Goal: Task Accomplishment & Management: Complete application form

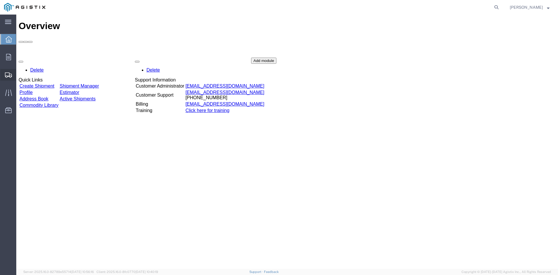
click at [0, 0] on span "Create from Template" at bounding box center [0, 0] width 0 height 0
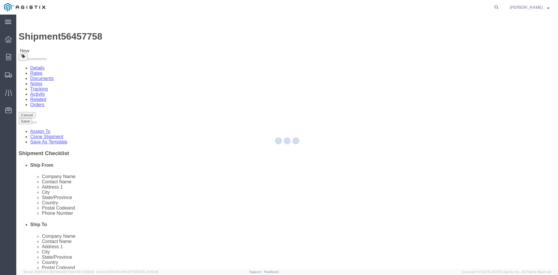
select select
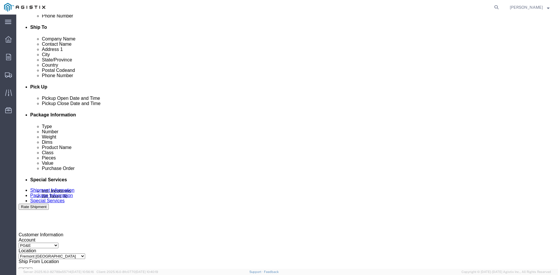
scroll to position [232, 0]
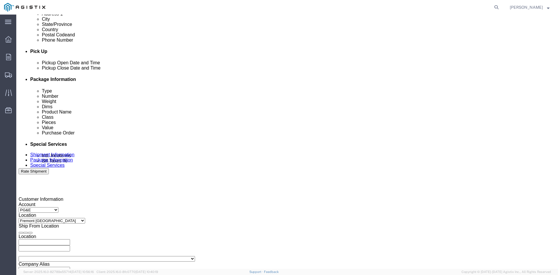
click div "[DATE] 11:27 AM"
click button "Apply"
click div "[DATE] 12:27 PM"
click button "Apply"
click div
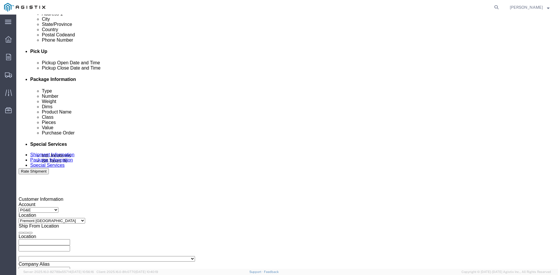
click button "Apply"
click div
click button "Apply"
click input "3501279878"
type input "3501416048"
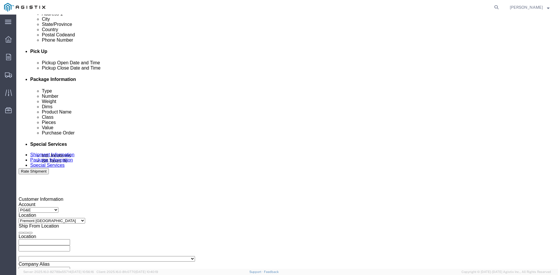
click select "Select Account Type Activity ID Airline Appointment Number ASN Batch Request # …"
select select "CUSTREF"
click select "Select Account Type Activity ID Airline Appointment Number ASN Batch Request # …"
click input "text"
type input "3501413289"
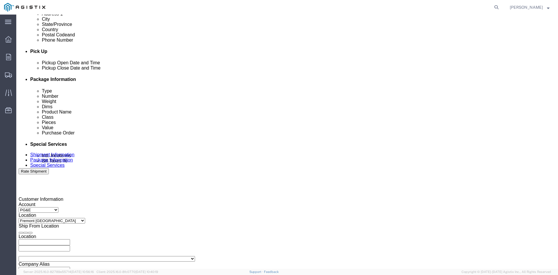
click select "Select Account Type Activity ID Airline Appointment Number ASN Batch Request # …"
select select "CUSTREF"
click select "Select Account Type Activity ID Airline Appointment Number ASN Batch Request # …"
click input "text"
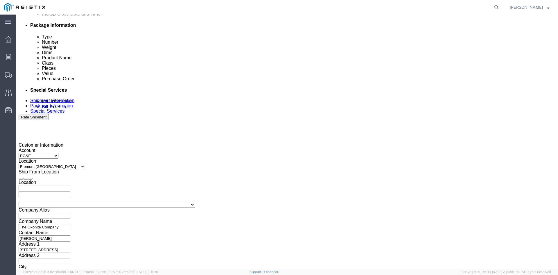
scroll to position [293, 0]
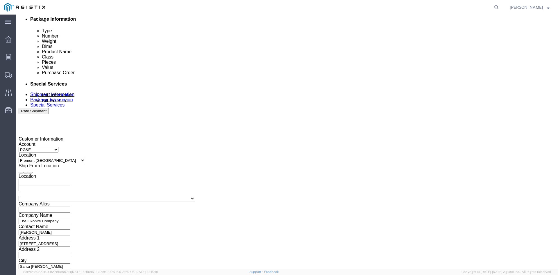
type input "3501412779"
click select "Select Air Less than Truckload Multi-Leg Ocean Freight Rail Small Parcel Truckl…"
select select "TL"
click select "Select Air Less than Truckload Multi-Leg Ocean Freight Rail Small Parcel Truckl…"
click button "Continue"
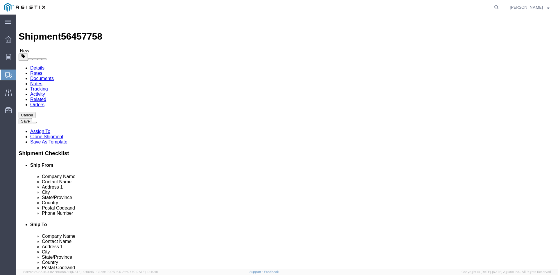
click input "8"
type input "7"
click input "41400.00"
type input "4"
type input "35150"
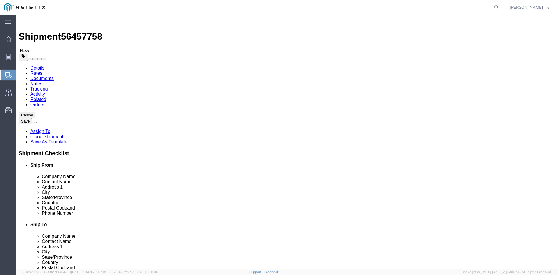
click dd "8.00 Each"
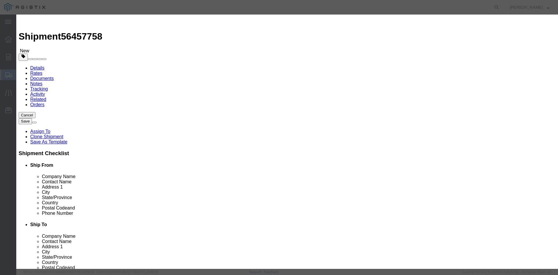
click input "8.00"
type input "8"
type input "7"
click input "81684.75"
type input "8"
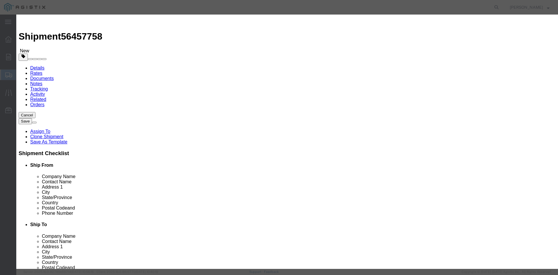
type input "112974"
click button "Save & Close"
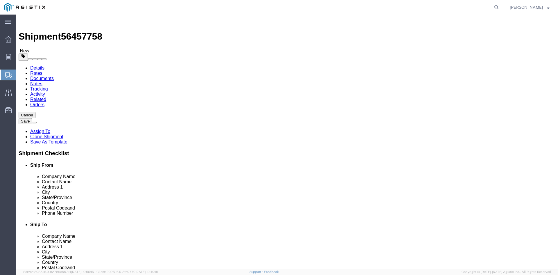
click button "Rate Shipment"
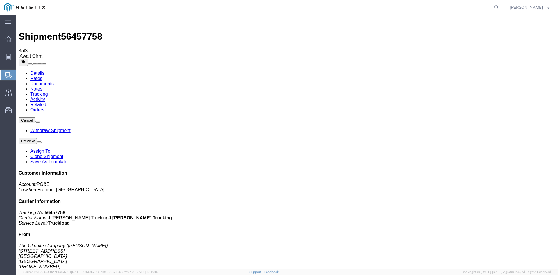
click at [0, 0] on span "Create from Template" at bounding box center [0, 0] width 0 height 0
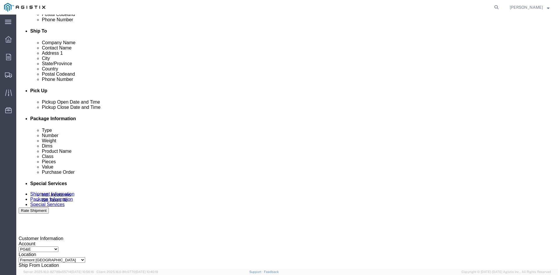
scroll to position [203, 0]
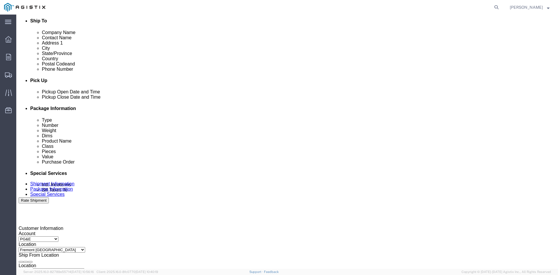
click div "[DATE] 11:29 AM"
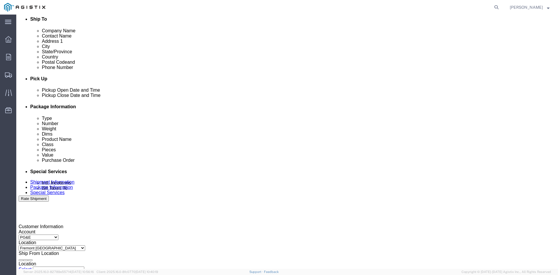
click button "Apply"
click div "[DATE] 12:29 PM"
click button "Apply"
click div
click button "Apply"
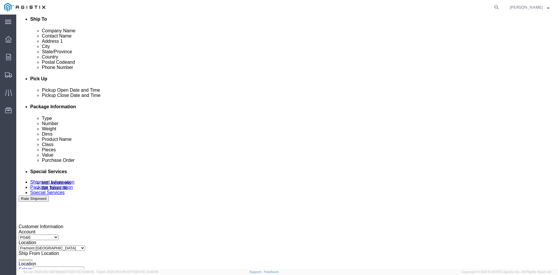
click div
click button "Apply"
click input "3501279878"
type input "3501370435"
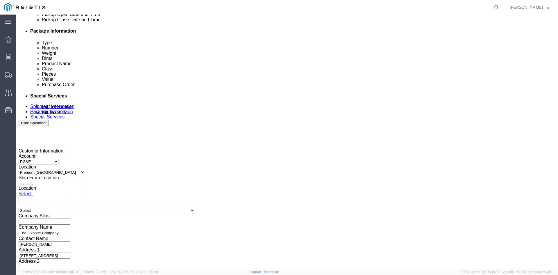
scroll to position [293, 0]
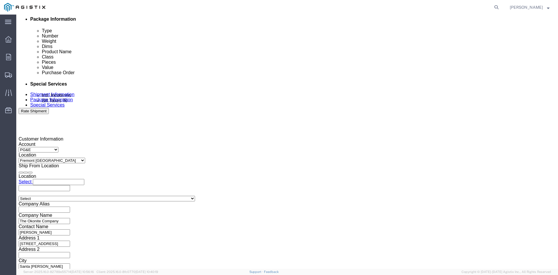
click select "Select Air Less than Truckload Multi-Leg Ocean Freight Rail Small Parcel Truckl…"
select select "TL"
click select "Select Air Less than Truckload Multi-Leg Ocean Freight Rail Small Parcel Truckl…"
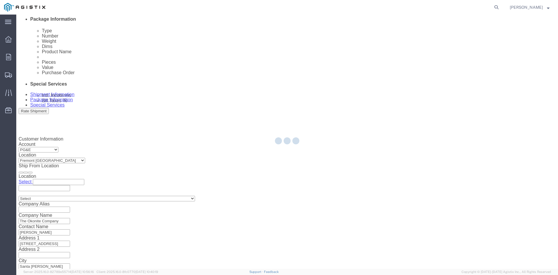
select select
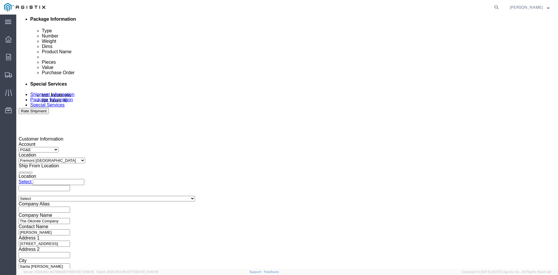
click button "Continue"
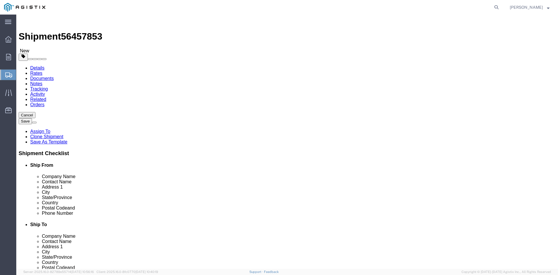
click input "8"
type input "4"
click input "41400.00"
type input "4"
type input "40530"
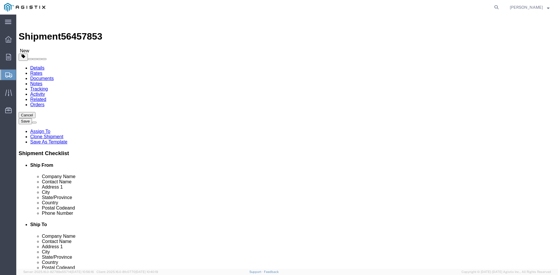
click dd "8.00 Each"
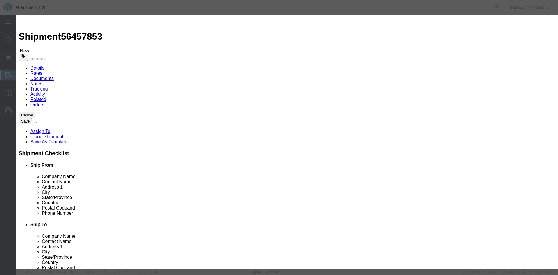
click input "8.00"
type input "8"
type input "4"
click input "46677"
type input "4"
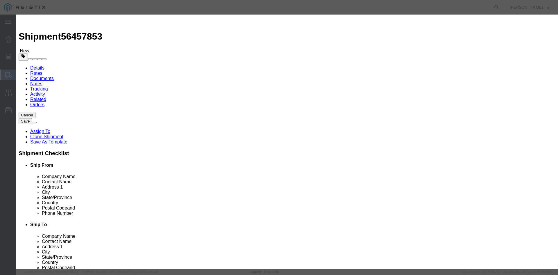
type input "211551"
click button "Save & Close"
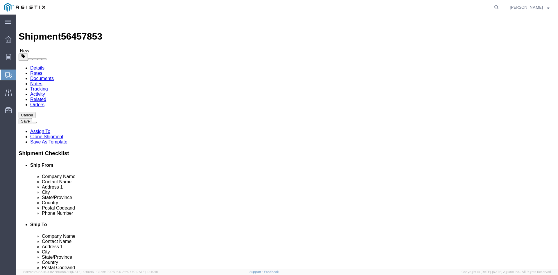
click button "Rate Shipment"
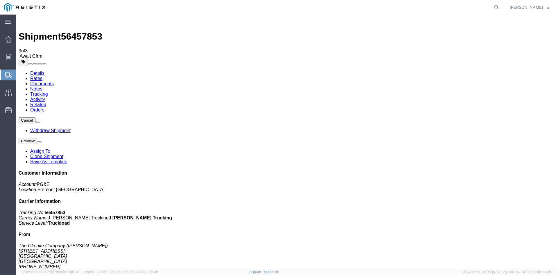
click at [0, 0] on span "Shipment Manager" at bounding box center [0, 0] width 0 height 0
